Goal: Information Seeking & Learning: Learn about a topic

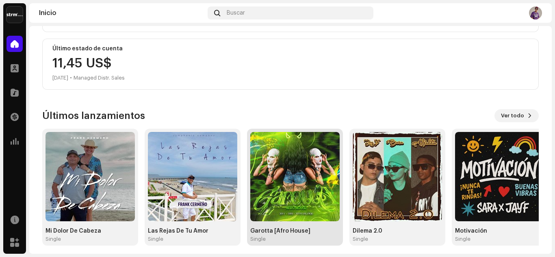
scroll to position [144, 0]
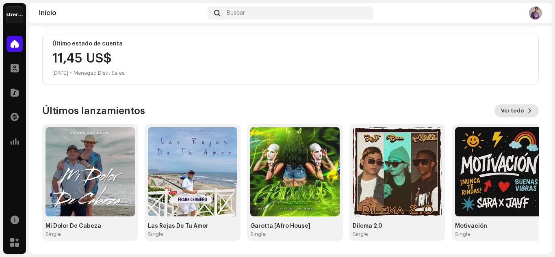
click at [508, 111] on span "Ver todo" at bounding box center [512, 111] width 23 height 16
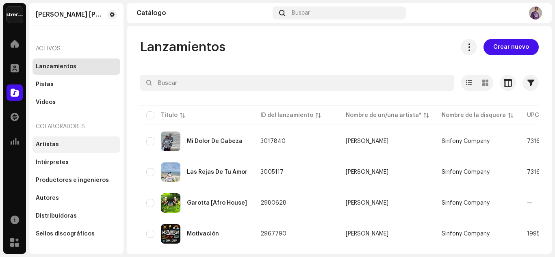
click at [51, 143] on div "Artistas" at bounding box center [47, 144] width 23 height 6
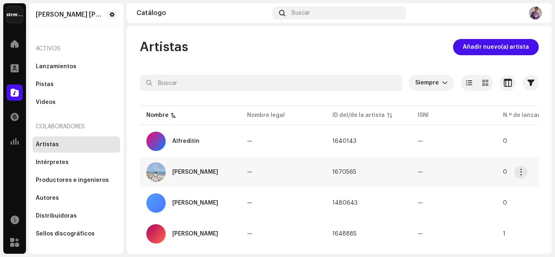
scroll to position [41, 0]
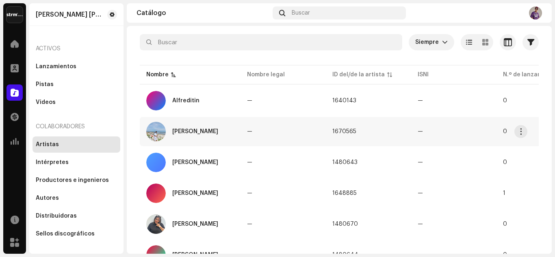
click at [184, 132] on div "[PERSON_NAME]" at bounding box center [195, 132] width 46 height 6
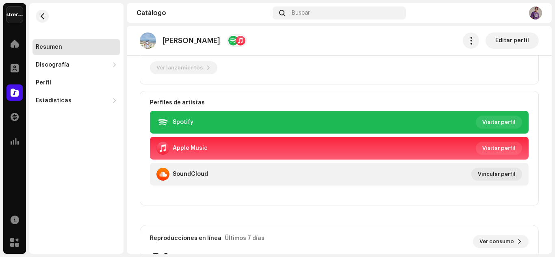
scroll to position [178, 0]
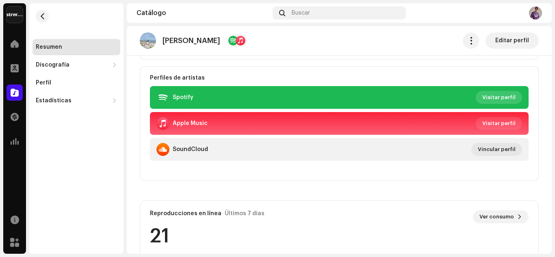
click at [490, 97] on span "Visitar perfil" at bounding box center [498, 97] width 33 height 16
click at [492, 124] on span "Visitar perfil" at bounding box center [498, 123] width 33 height 16
click at [251, 149] on div "SoundCloud Vincular perfil" at bounding box center [338, 149] width 365 height 13
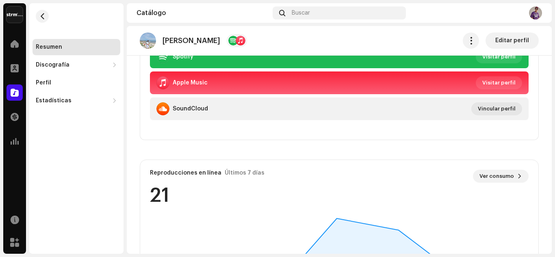
scroll to position [259, 0]
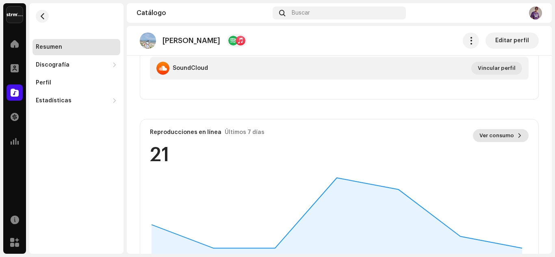
click at [501, 136] on span "Ver consumo" at bounding box center [496, 136] width 35 height 16
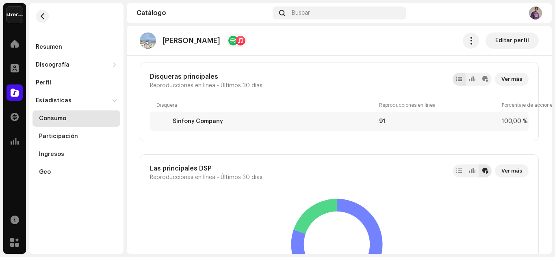
scroll to position [528, 0]
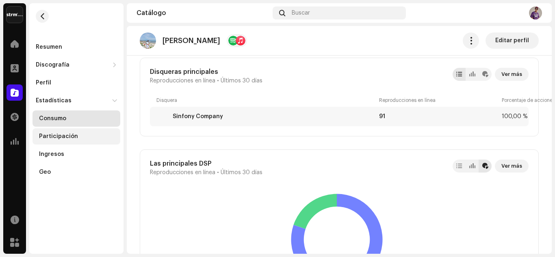
click at [62, 136] on div "Participación" at bounding box center [58, 136] width 39 height 6
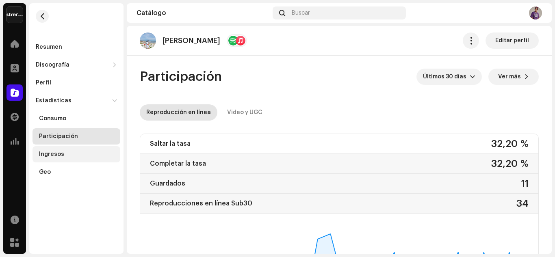
click at [53, 154] on div "Ingresos" at bounding box center [51, 154] width 25 height 6
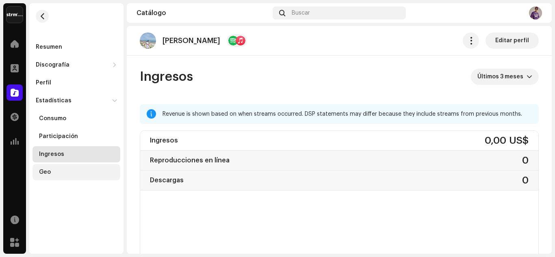
click at [48, 172] on div "Geo" at bounding box center [45, 172] width 12 height 6
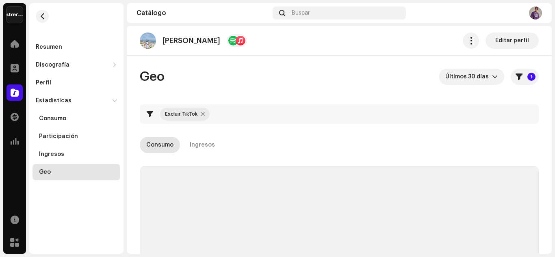
checkbox input "true"
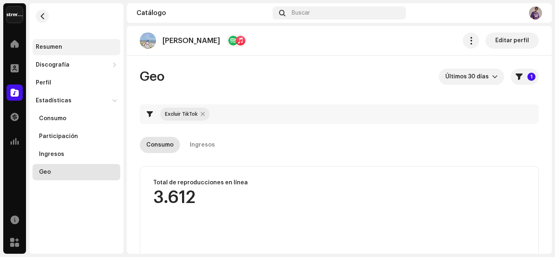
click at [57, 46] on div "Resumen" at bounding box center [49, 47] width 26 height 6
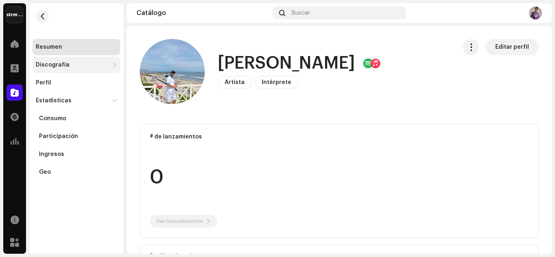
click at [61, 64] on div "Discografía" at bounding box center [53, 65] width 34 height 6
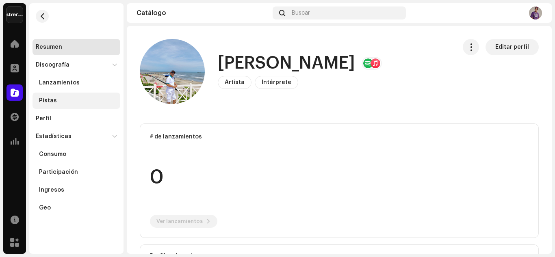
click at [56, 99] on div "Pistas" at bounding box center [78, 100] width 78 height 6
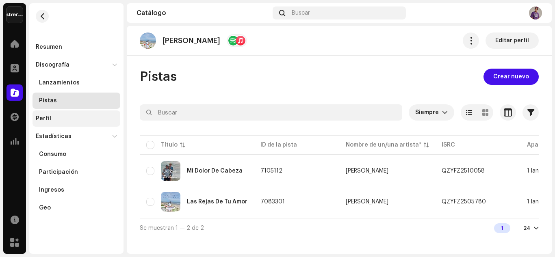
click at [47, 120] on div "Perfil" at bounding box center [43, 118] width 15 height 6
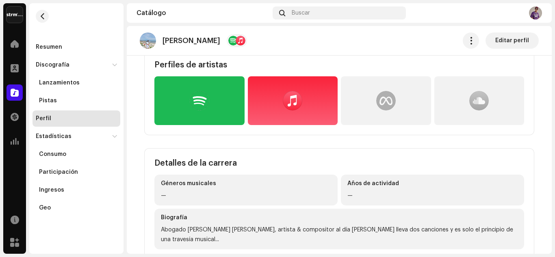
scroll to position [244, 0]
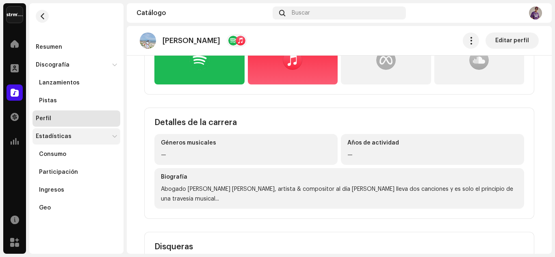
click at [55, 138] on div "Estadísticas" at bounding box center [54, 136] width 36 height 6
click at [56, 136] on div "Estadísticas" at bounding box center [54, 136] width 36 height 6
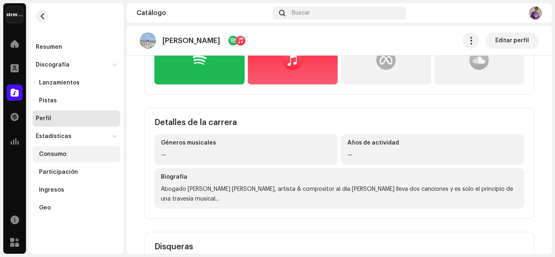
click at [61, 153] on div "Consumo" at bounding box center [52, 154] width 27 height 6
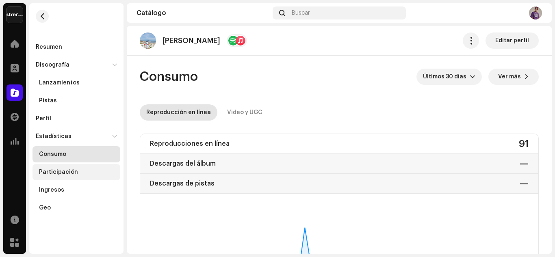
click at [59, 171] on div "Participación" at bounding box center [58, 172] width 39 height 6
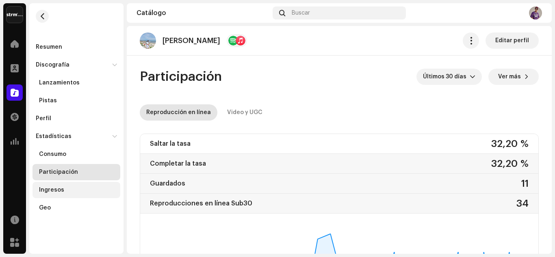
click at [57, 189] on div "Ingresos" at bounding box center [51, 190] width 25 height 6
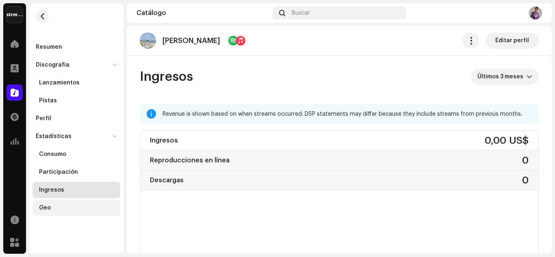
click at [47, 206] on div "Geo" at bounding box center [45, 208] width 12 height 6
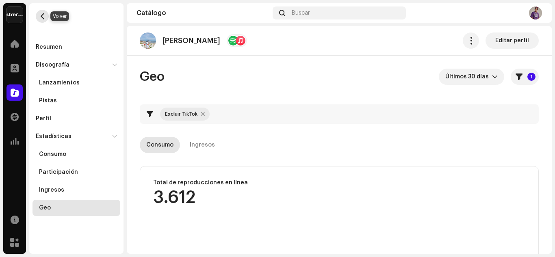
click at [43, 14] on span "button" at bounding box center [42, 16] width 6 height 6
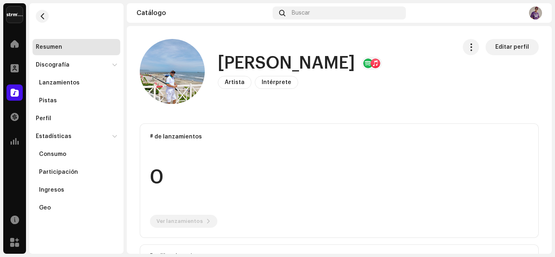
click at [537, 11] on img at bounding box center [535, 12] width 13 height 13
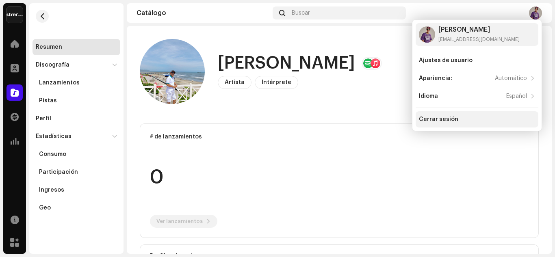
click at [448, 119] on div "Cerrar sesión" at bounding box center [438, 119] width 39 height 6
